Goal: Task Accomplishment & Management: Manage account settings

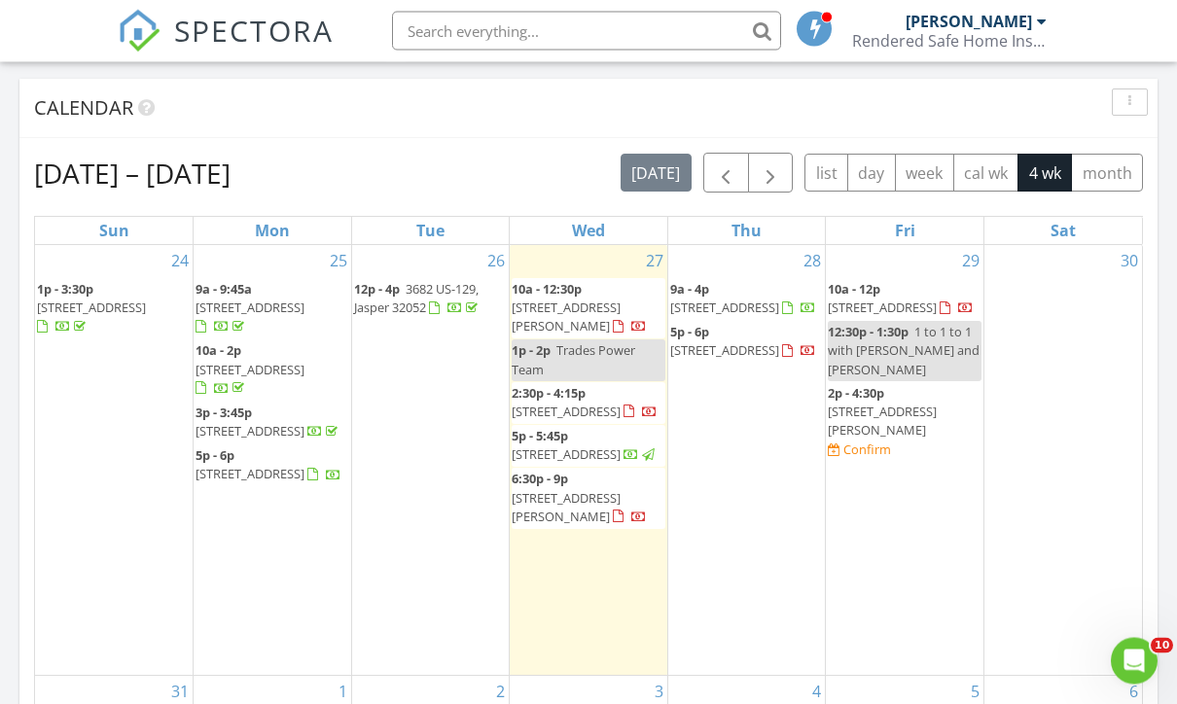
scroll to position [837, 0]
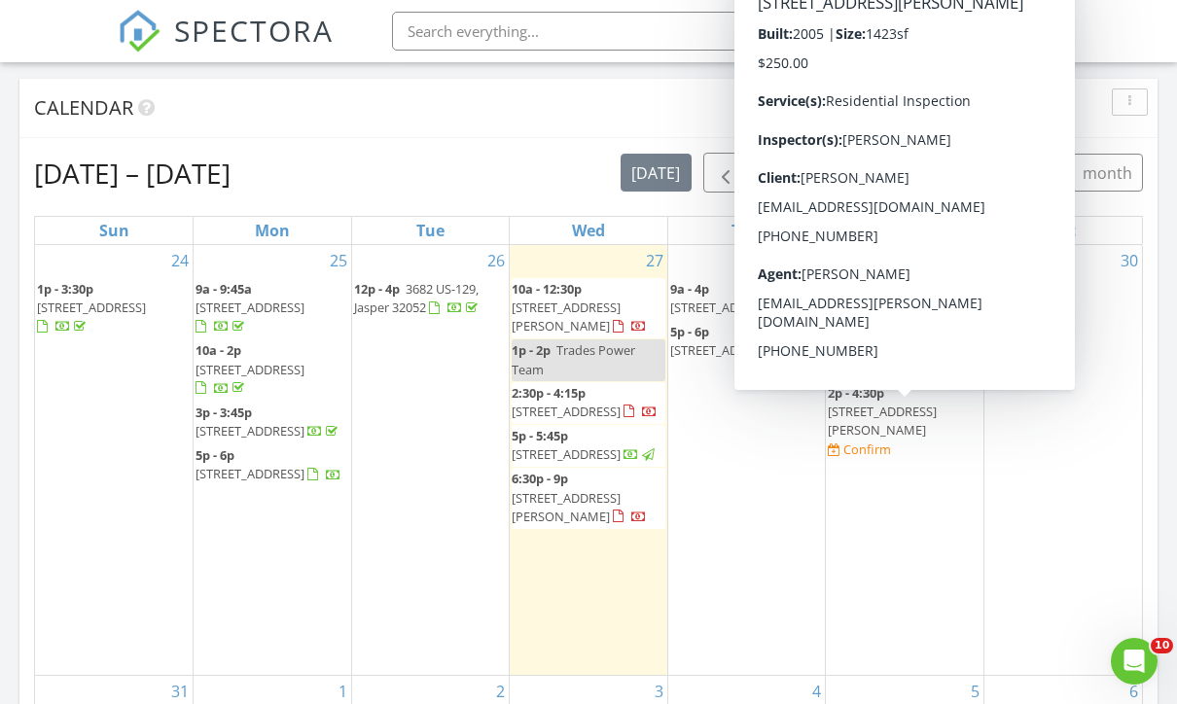
click at [921, 403] on span "603 SE Myrtis Rd, Lake City 32025" at bounding box center [882, 421] width 109 height 36
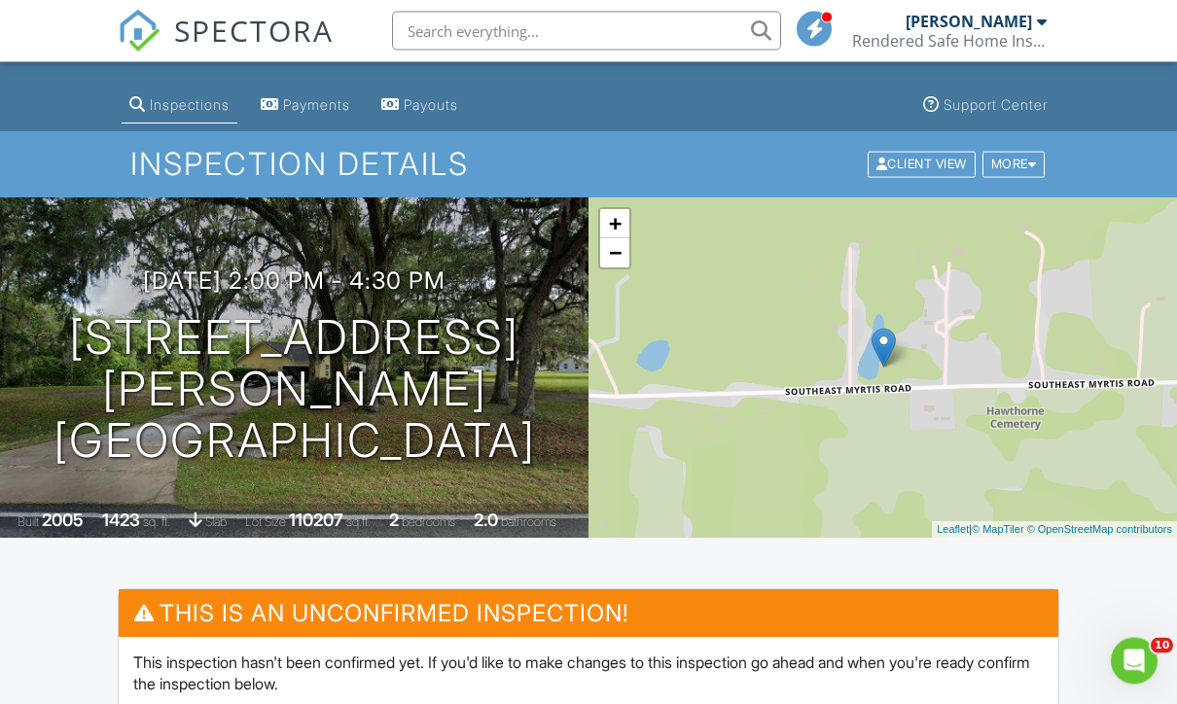
scroll to position [25, 0]
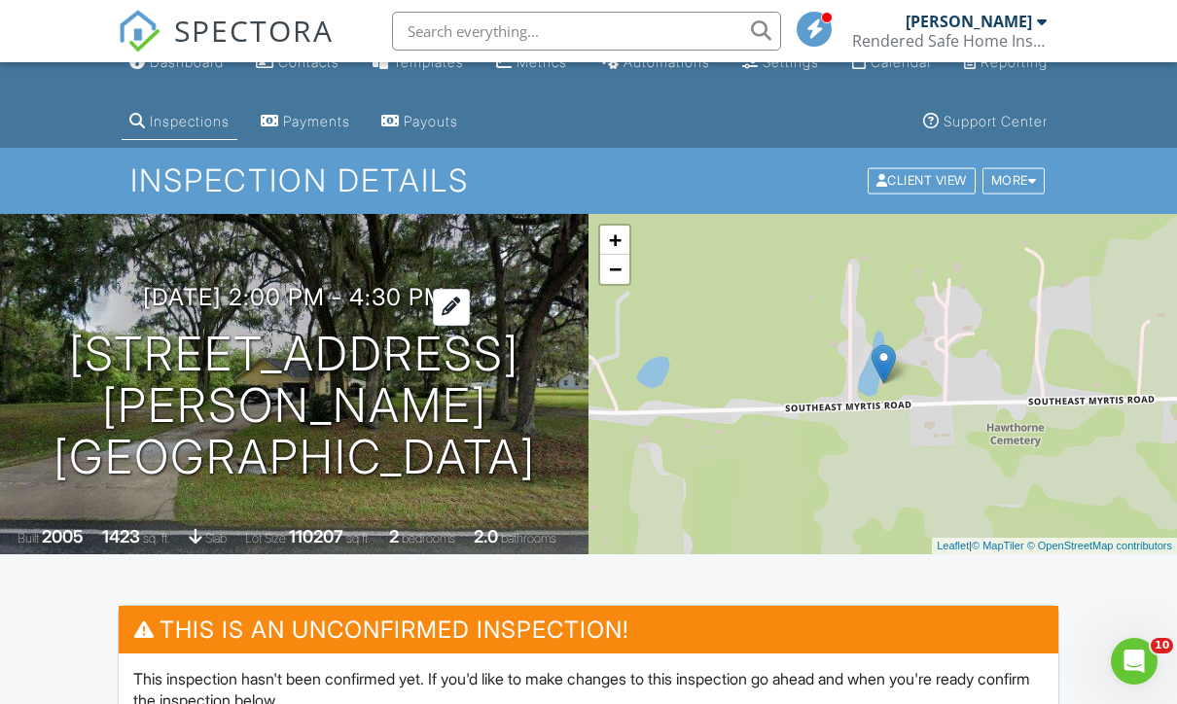
click at [175, 310] on h3 "08/29/2025 2:00 pm - 4:30 pm" at bounding box center [294, 297] width 303 height 26
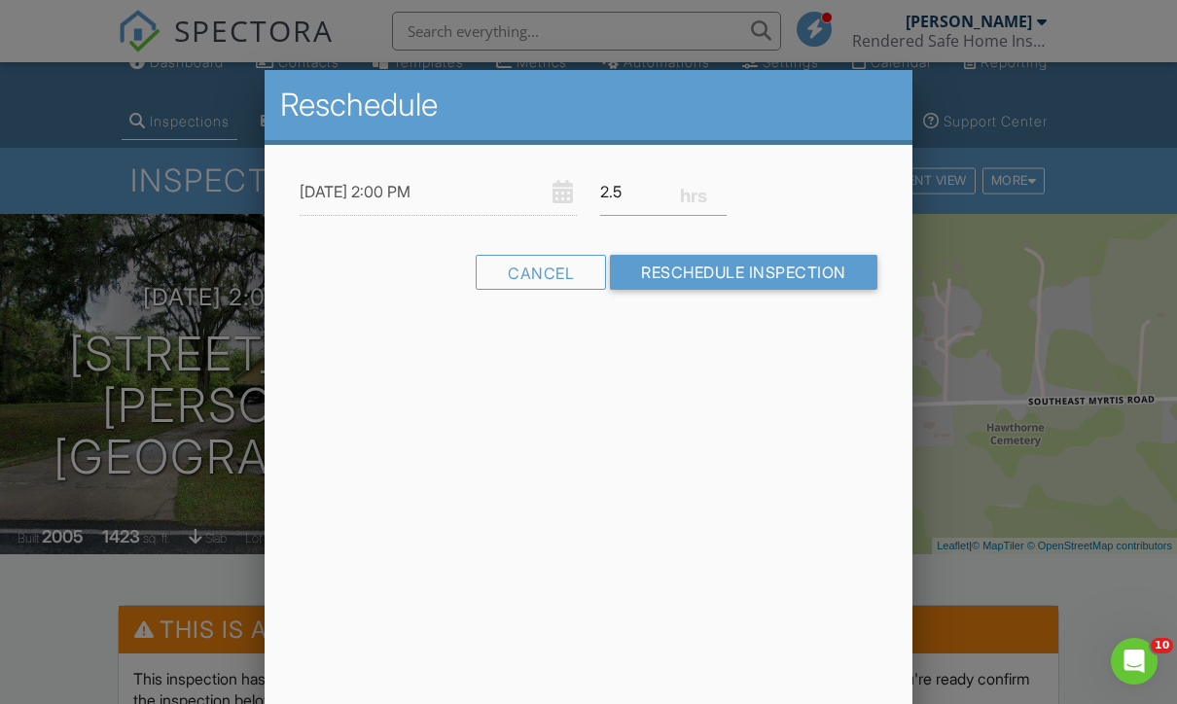
click at [343, 609] on div "Reschedule 09/01/2025 2:00 PM 2.5 Warning: this date/time is in the past. Cance…" at bounding box center [589, 410] width 648 height 681
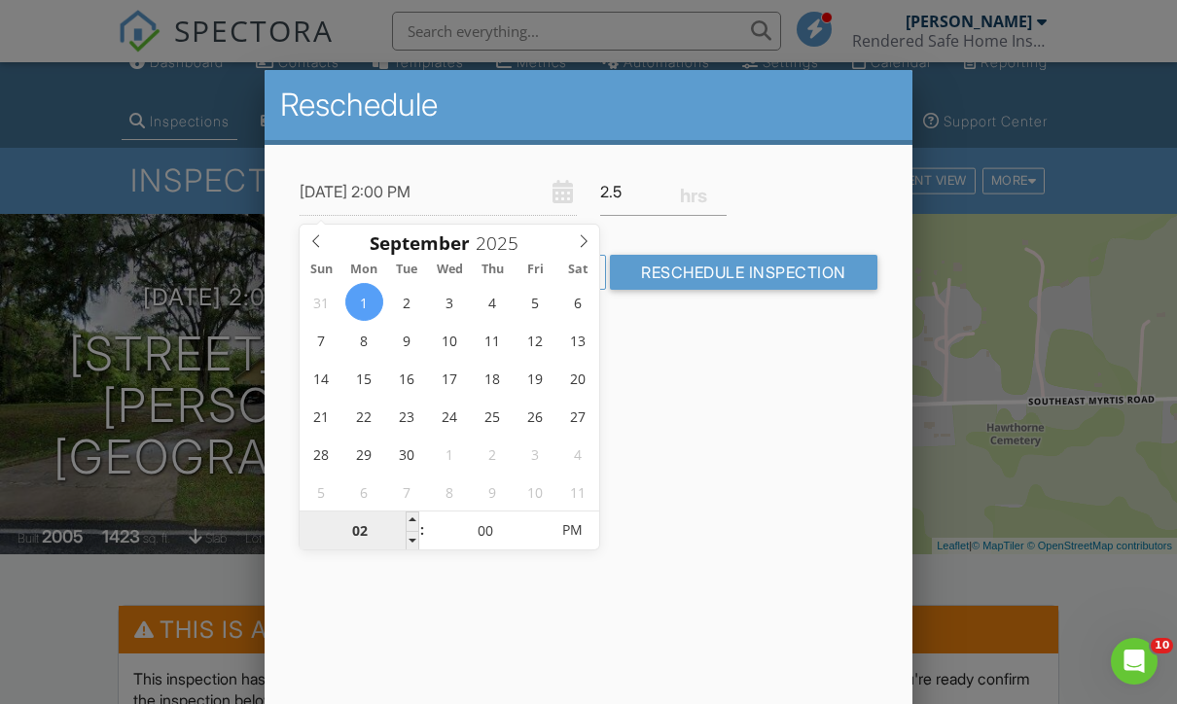
click at [361, 529] on input "02" at bounding box center [360, 531] width 120 height 39
type input "09/01/2025 1:00 PM"
type input "01"
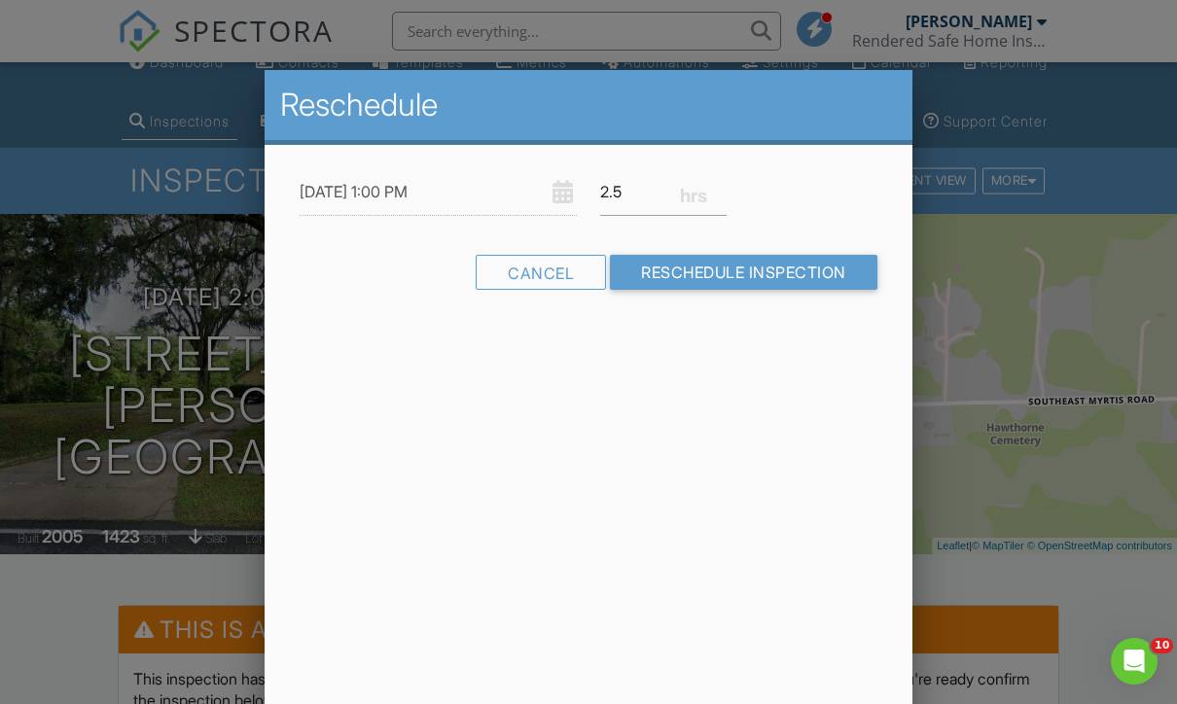
click at [498, 629] on div "Reschedule 09/01/2025 1:00 PM 2.5 Warning: this date/time is in the past. Cance…" at bounding box center [589, 410] width 648 height 681
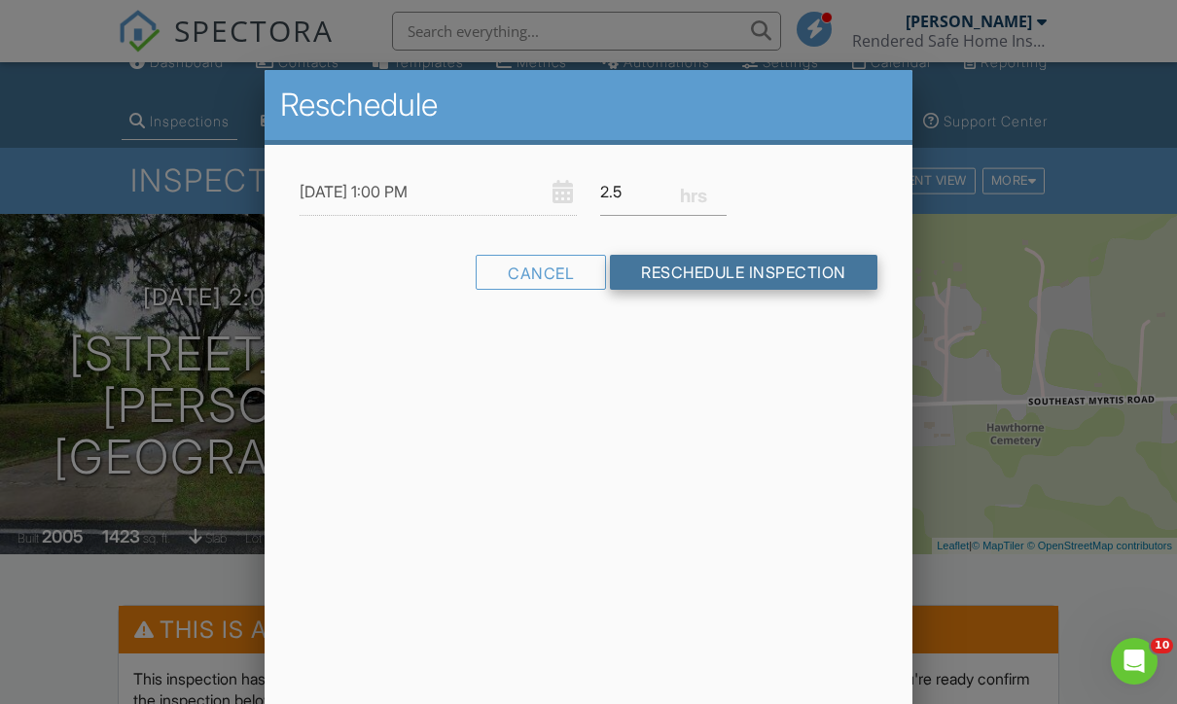
click at [765, 274] on input "Reschedule Inspection" at bounding box center [744, 272] width 268 height 35
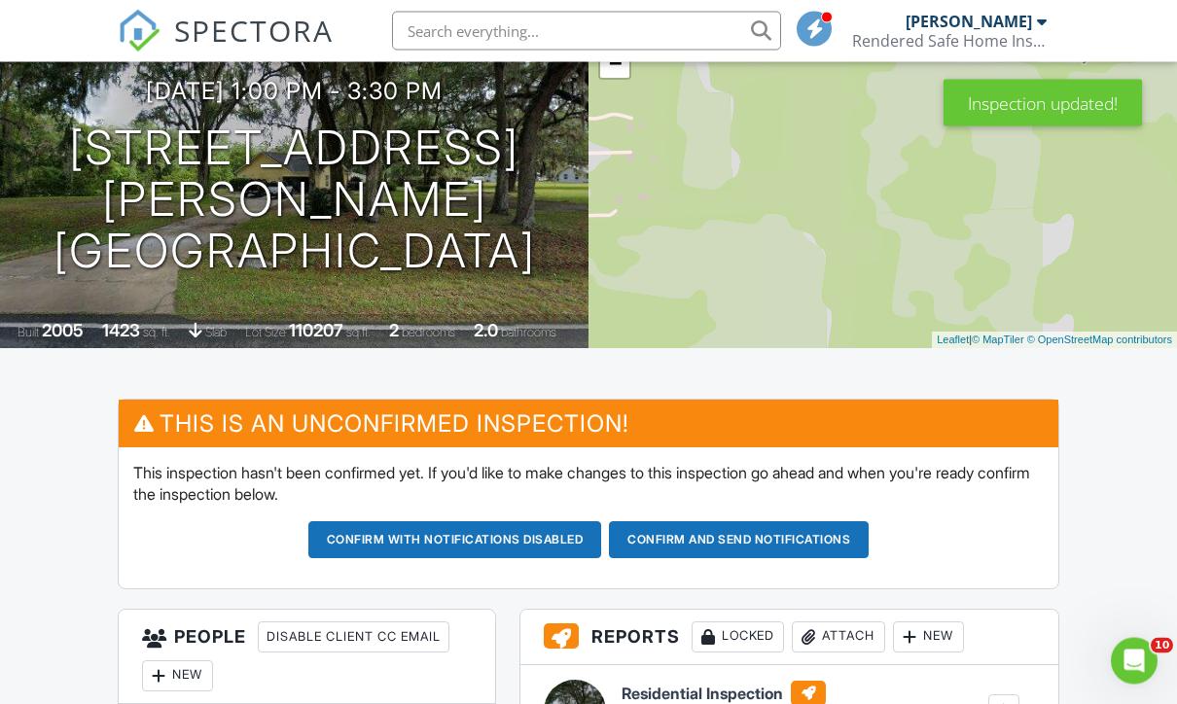
click at [602, 543] on button "Confirm and send notifications" at bounding box center [455, 541] width 294 height 37
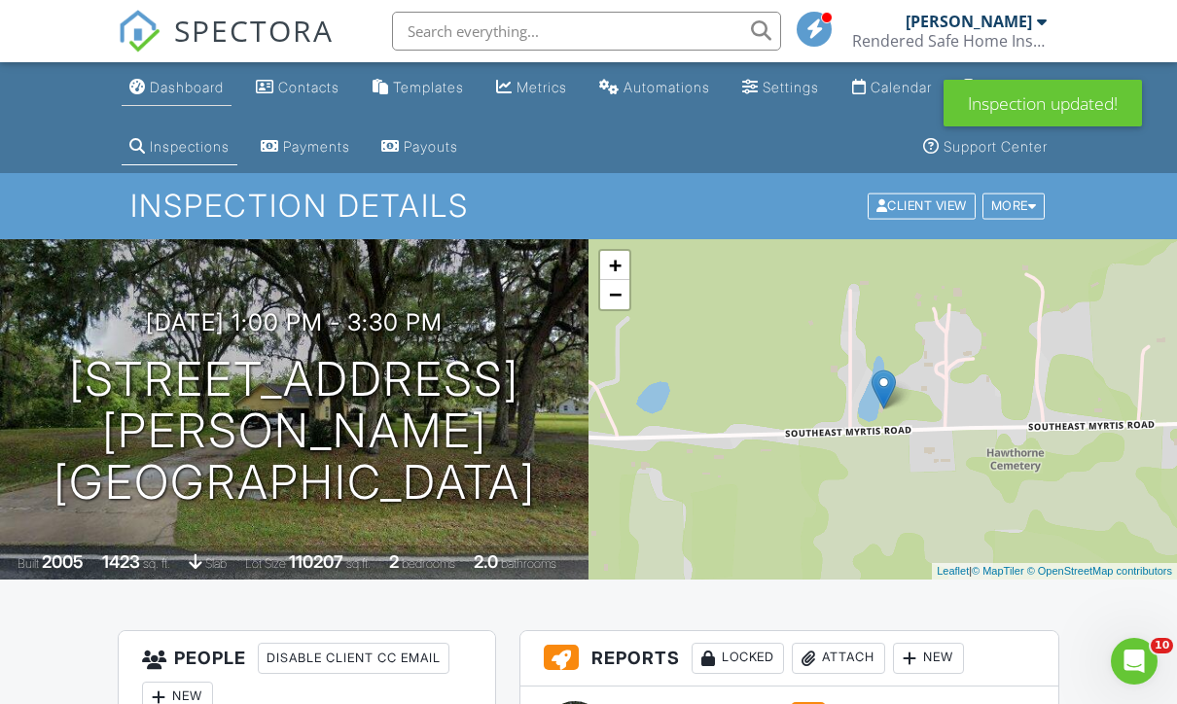
click at [154, 84] on div "Dashboard" at bounding box center [187, 87] width 74 height 17
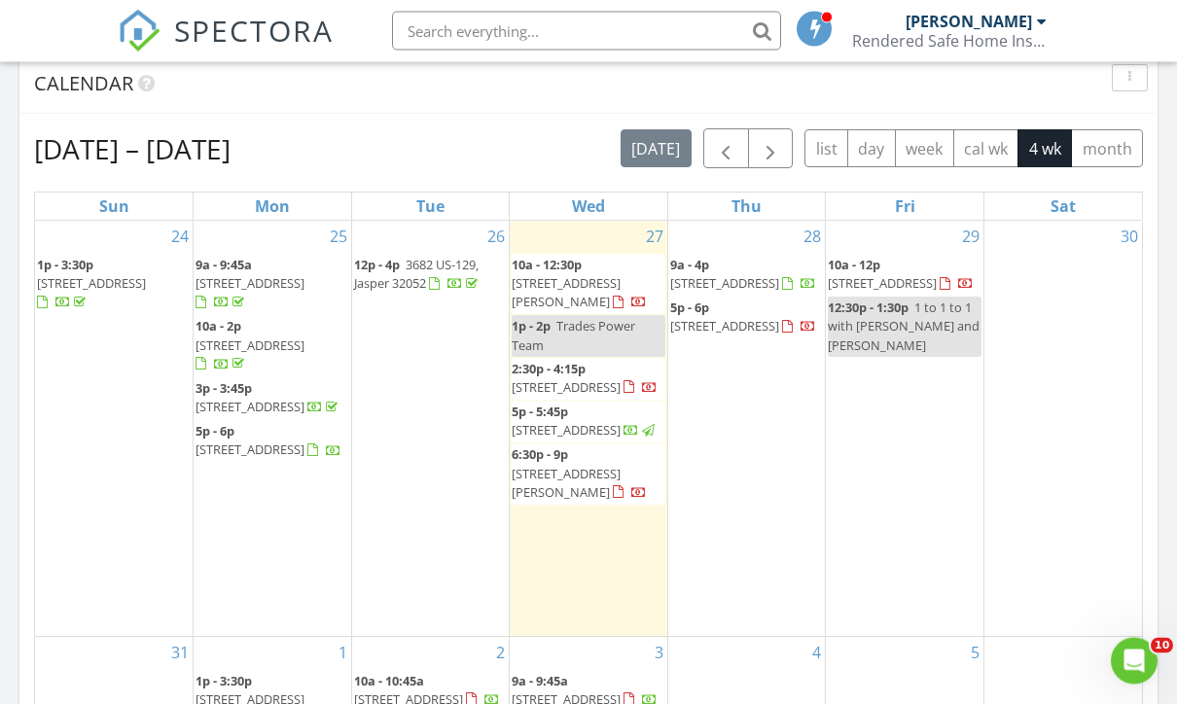
scroll to position [861, 0]
click at [913, 420] on div "29 10a - 12p [STREET_ADDRESS] 12:30p - 1:30p 1 to 1 to 1 with [PERSON_NAME] and…" at bounding box center [905, 428] width 158 height 415
click at [914, 424] on div "29 10a - 12p [STREET_ADDRESS] 12:30p - 1:30p 1 to 1 to 1 with [PERSON_NAME] and…" at bounding box center [905, 428] width 158 height 415
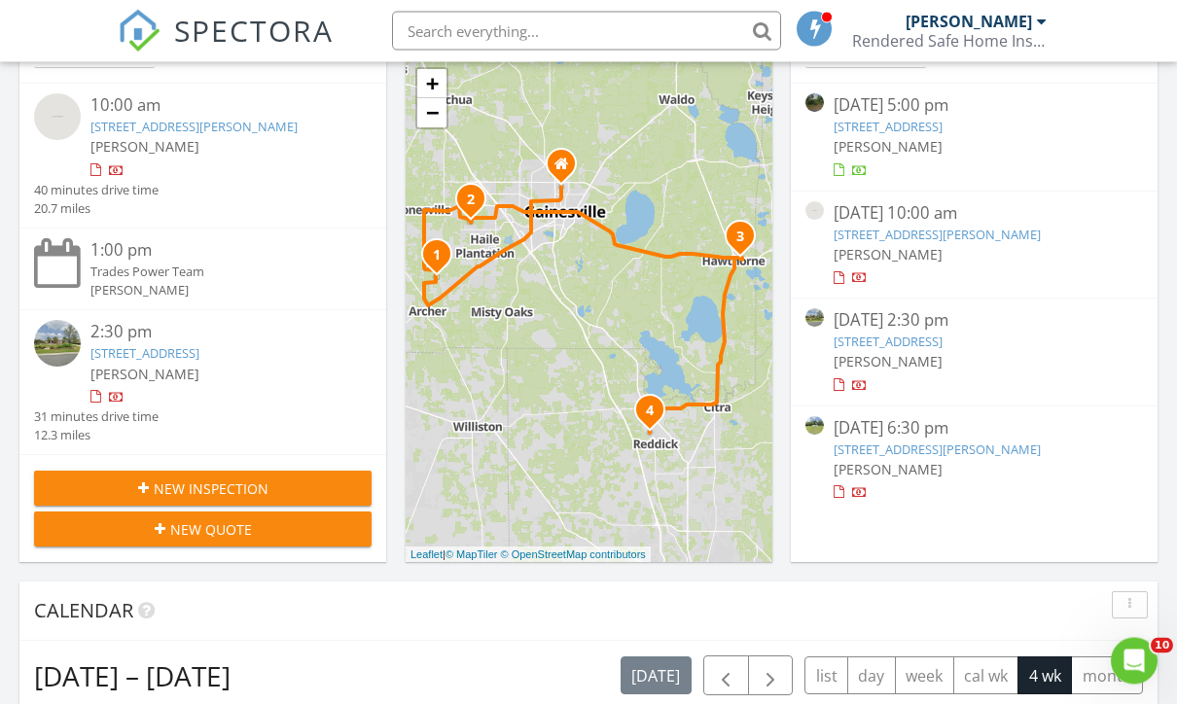
scroll to position [334, 0]
click at [160, 488] on span "New Inspection" at bounding box center [211, 489] width 115 height 20
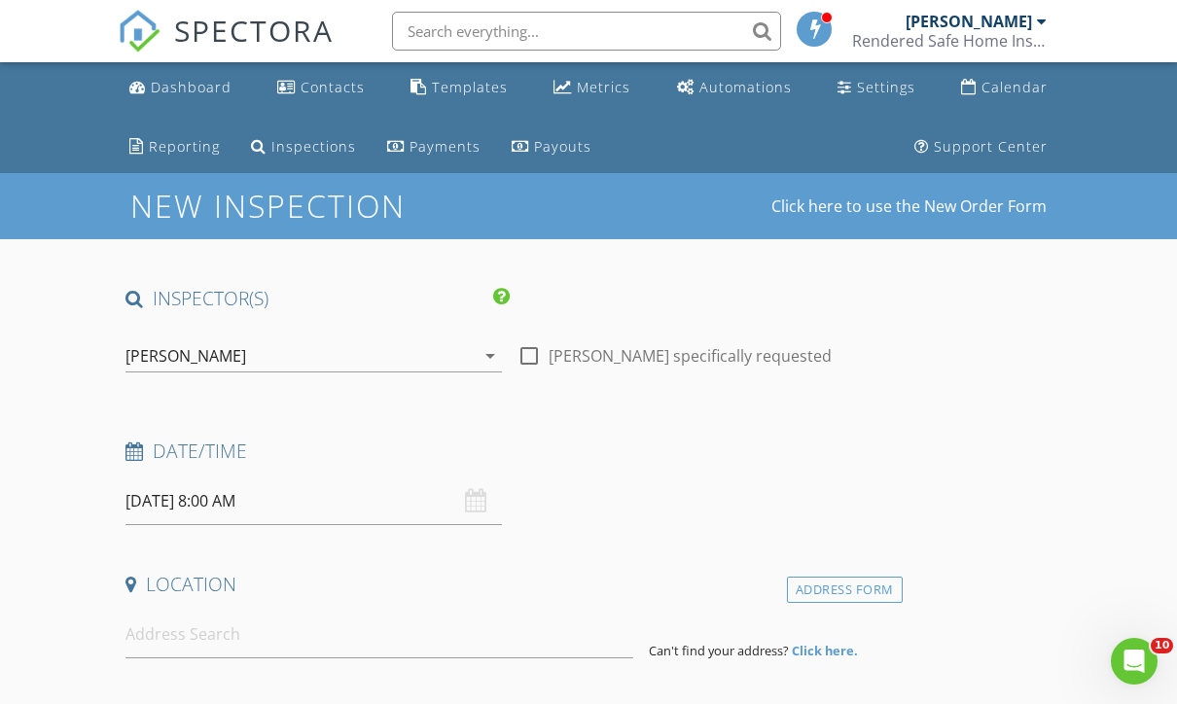
click at [265, 516] on input "[DATE] 8:00 AM" at bounding box center [314, 502] width 377 height 48
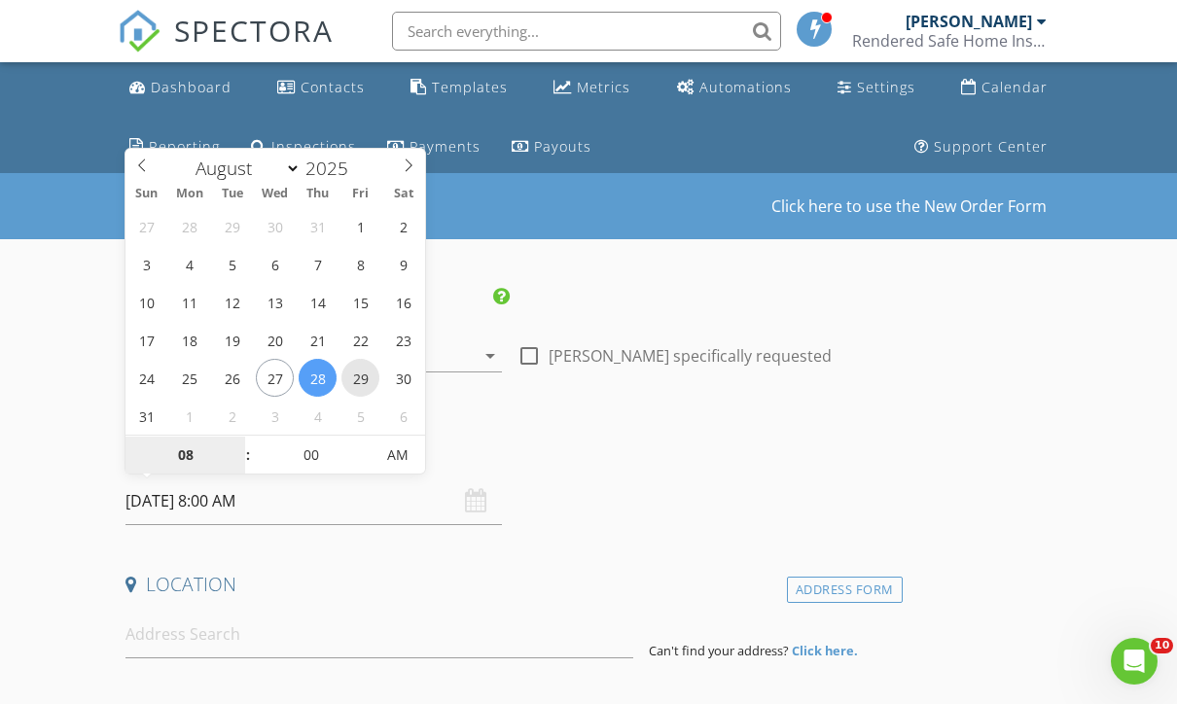
type input "08/29/2025 8:00 AM"
type input "02"
type input "08/29/2025 2:00 PM"
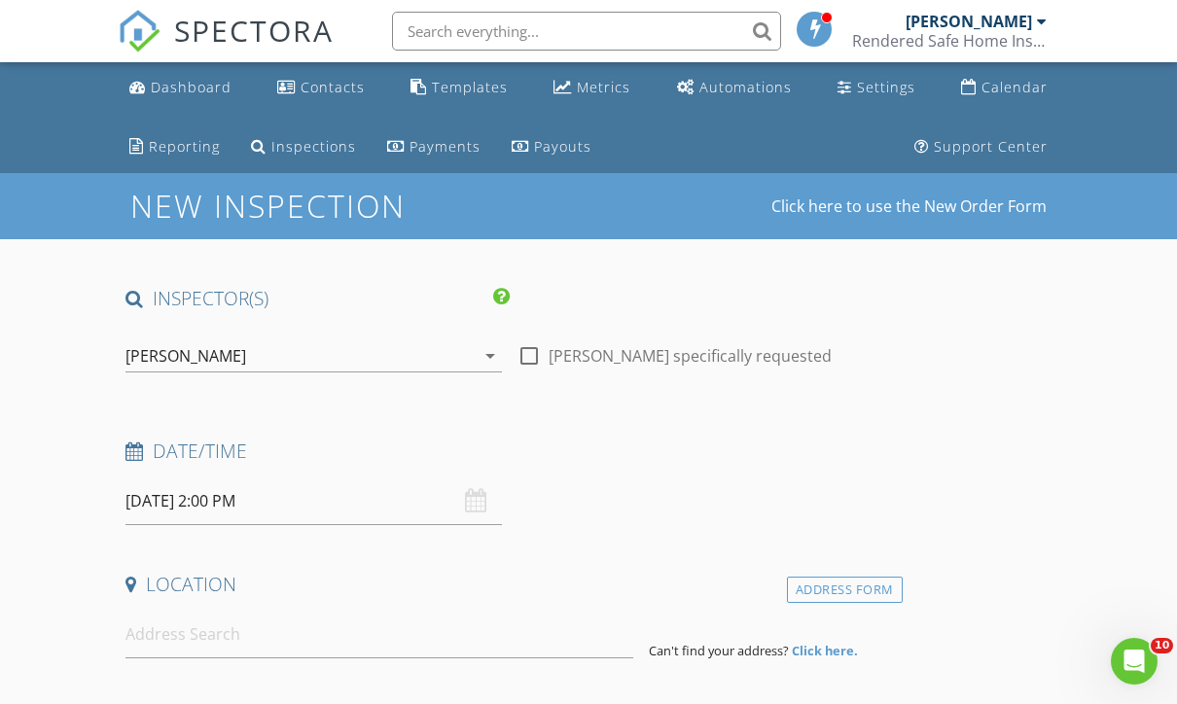
click at [675, 476] on div "Date/Time" at bounding box center [510, 458] width 785 height 39
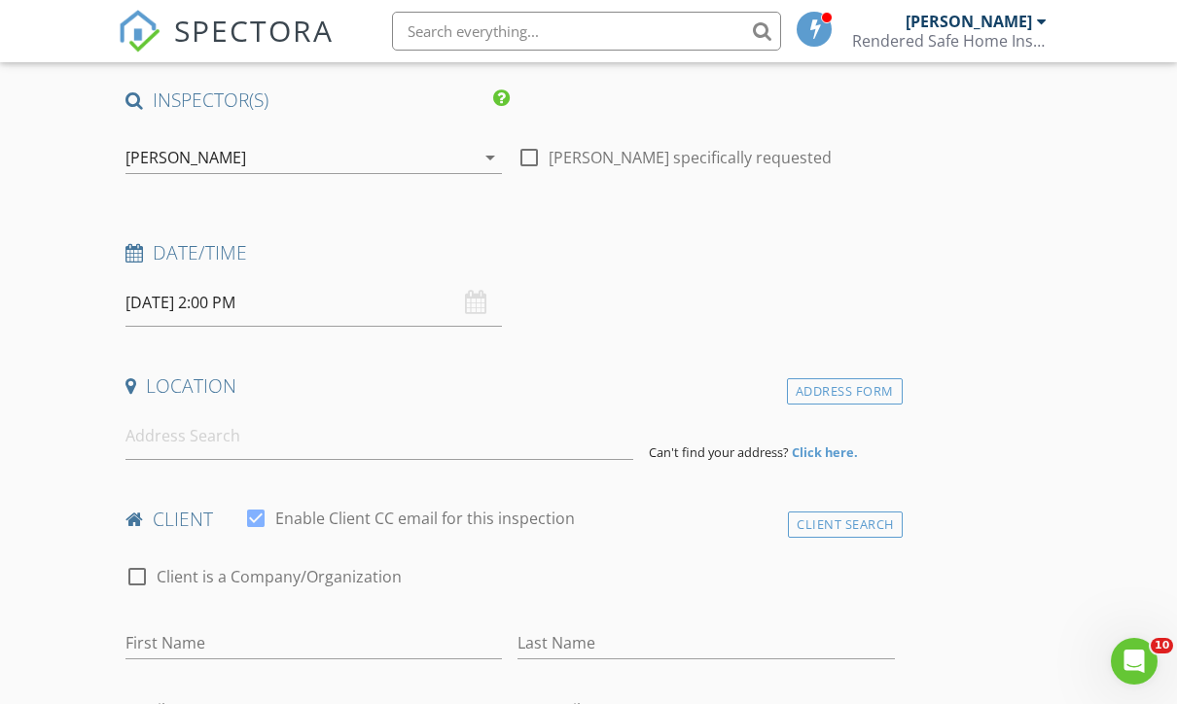
scroll to position [207, 0]
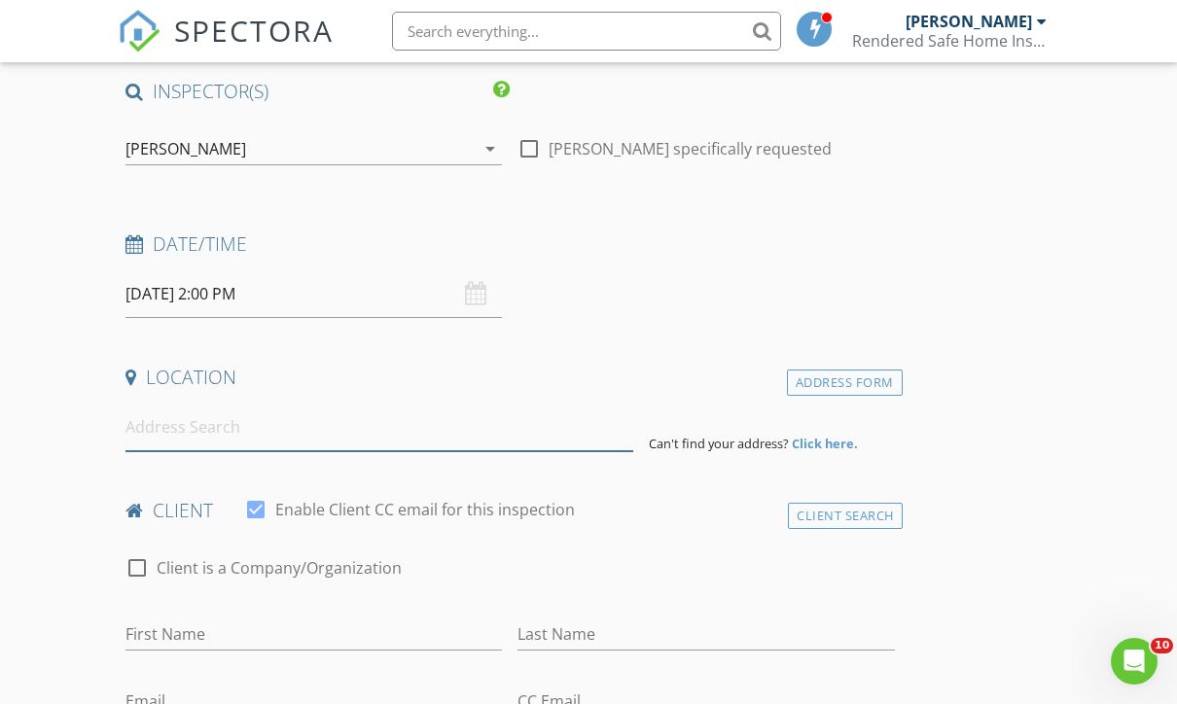
click at [310, 442] on input at bounding box center [380, 428] width 508 height 48
